Goal: Find specific page/section: Find specific page/section

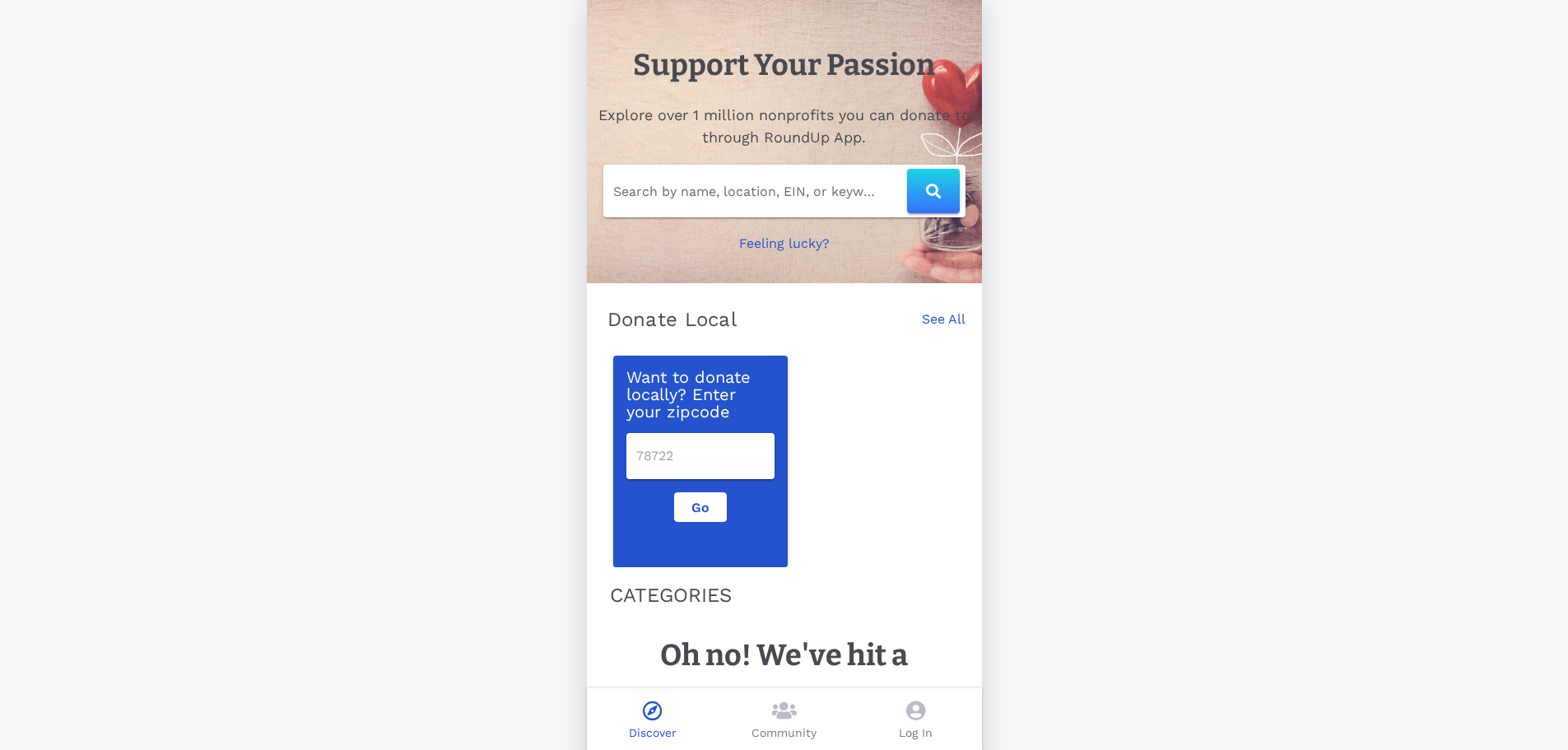
click at [938, 314] on link "See All" at bounding box center [944, 328] width 44 height 37
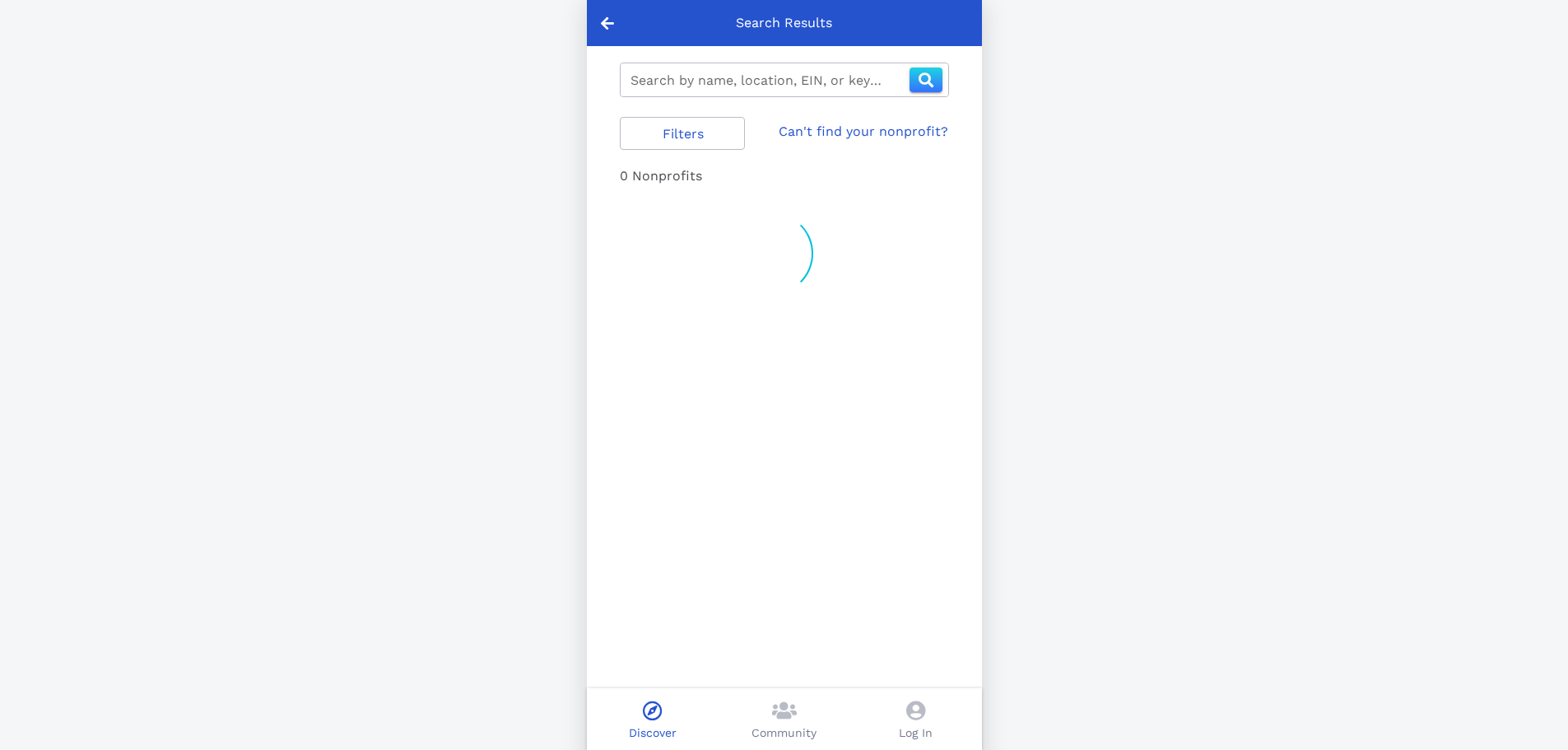
click at [603, 26] on icon at bounding box center [607, 23] width 13 height 15
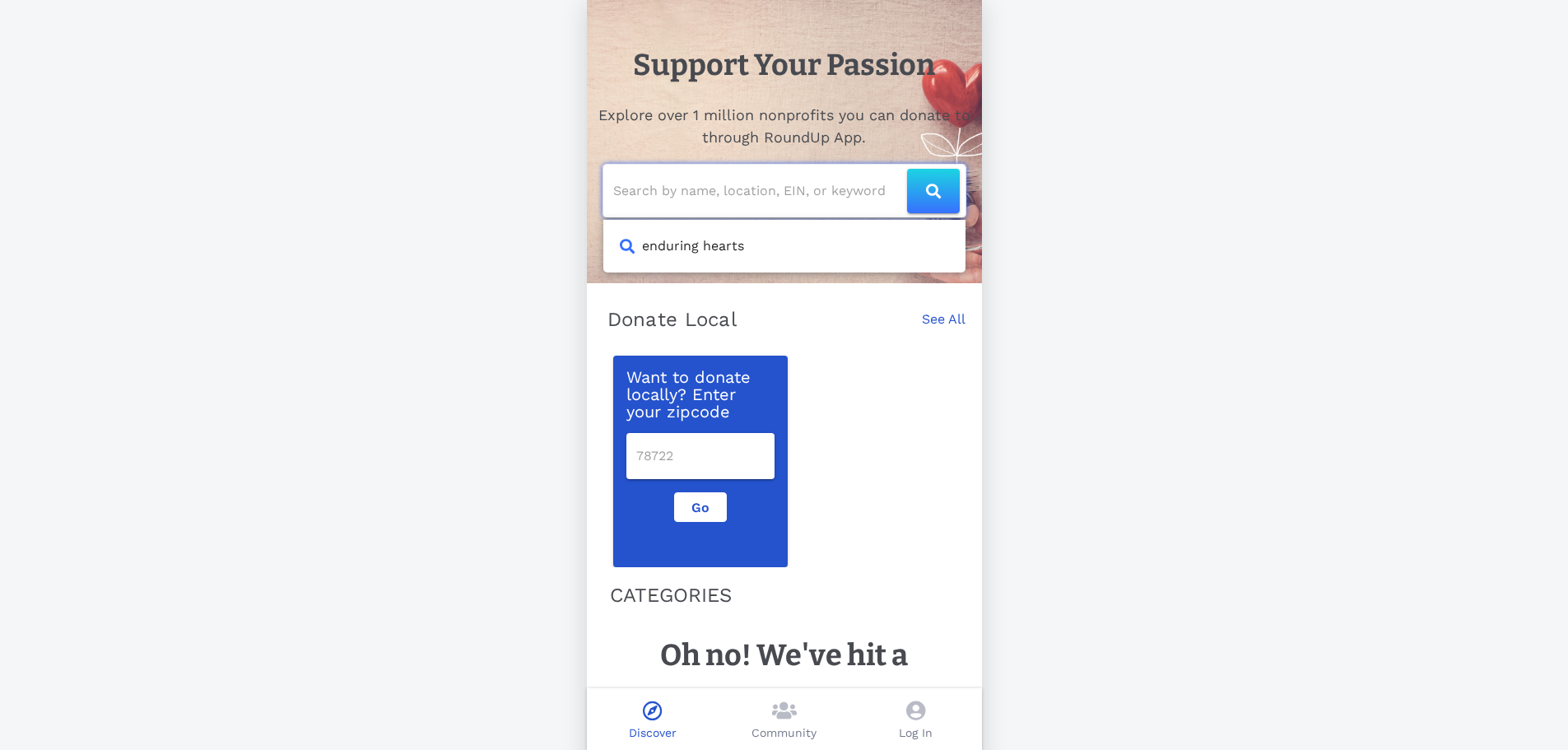
click at [667, 180] on input "text" at bounding box center [760, 190] width 294 height 27
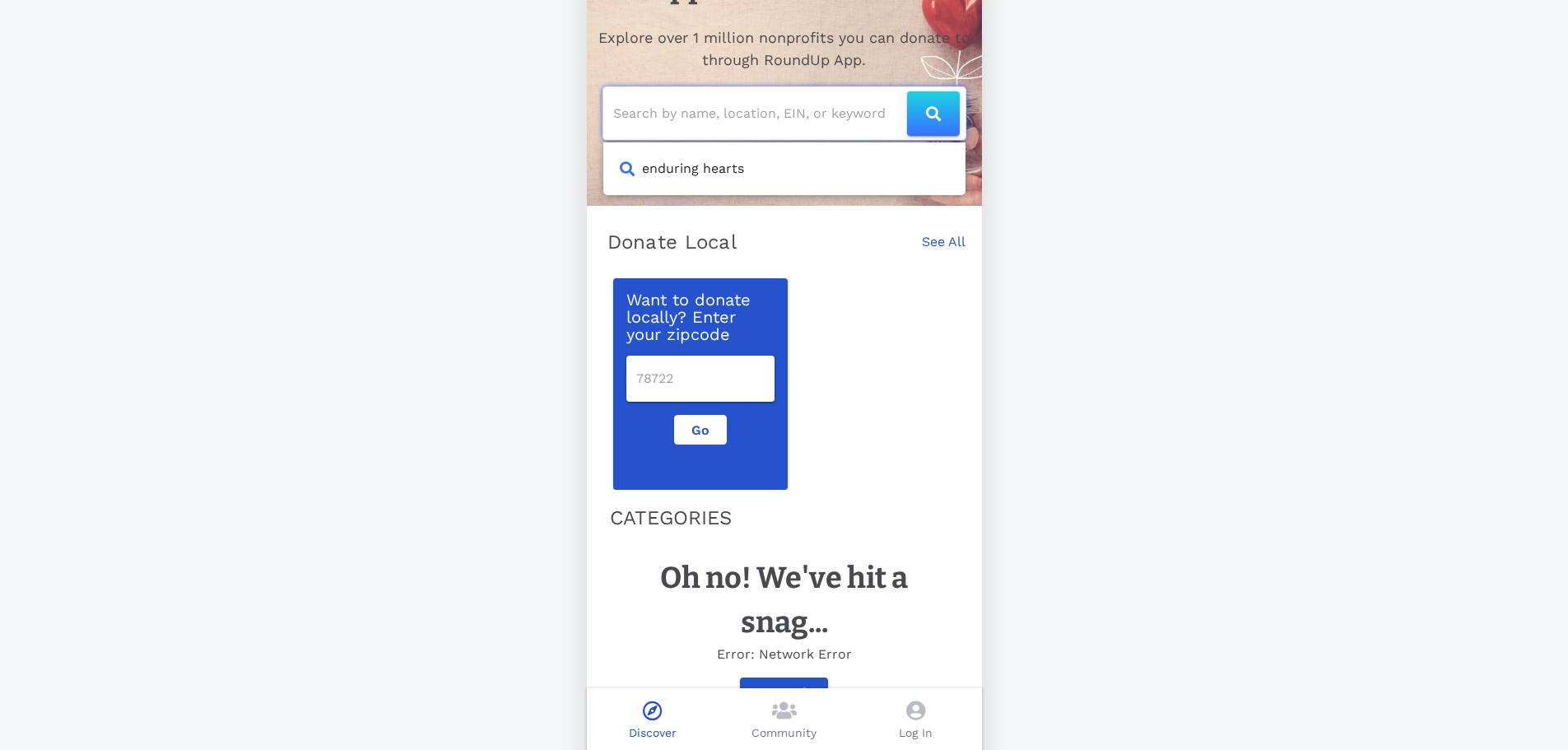
scroll to position [128, 0]
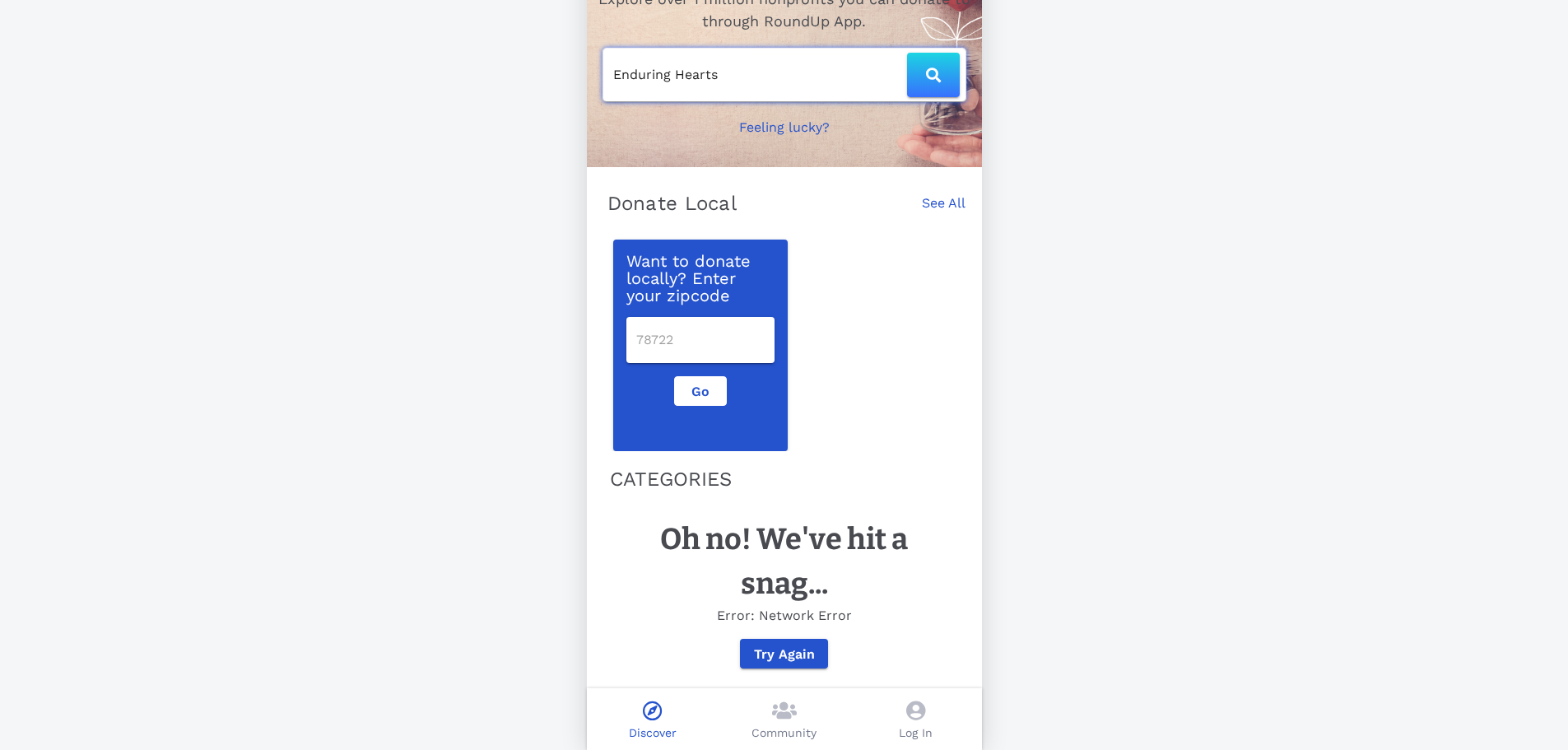
type input "Enduring Hearts"
